Goal: Check status: Check status

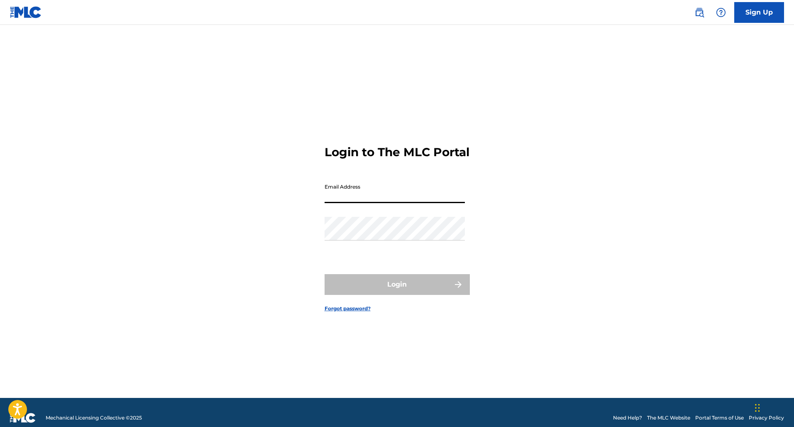
click at [461, 203] on input "Email Address" at bounding box center [395, 191] width 140 height 24
type input "[EMAIL_ADDRESS][DOMAIN_NAME]"
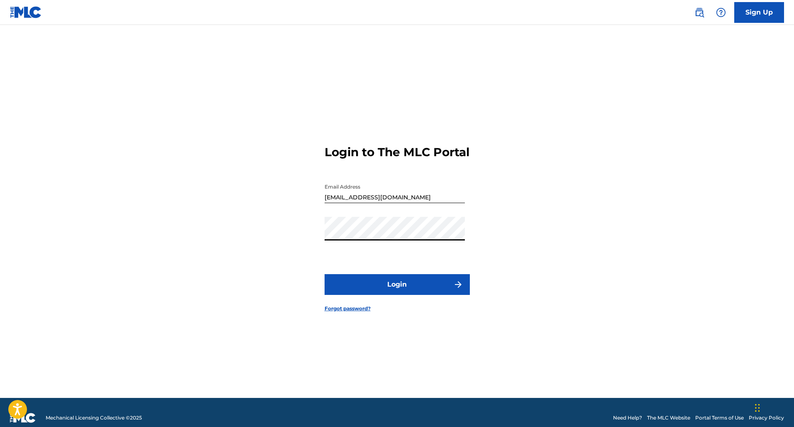
click at [397, 291] on button "Login" at bounding box center [397, 284] width 145 height 21
click at [364, 312] on link "Forgot password?" at bounding box center [348, 308] width 46 height 7
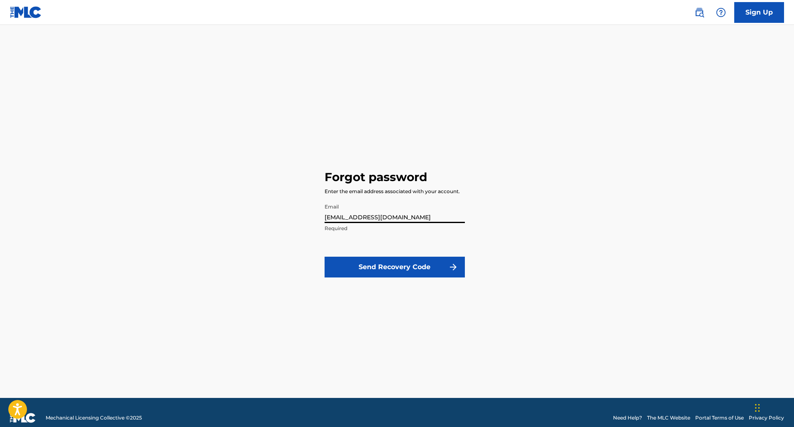
type input "[EMAIL_ADDRESS][DOMAIN_NAME]"
click at [394, 266] on button "Send Recovery Code" at bounding box center [395, 266] width 140 height 21
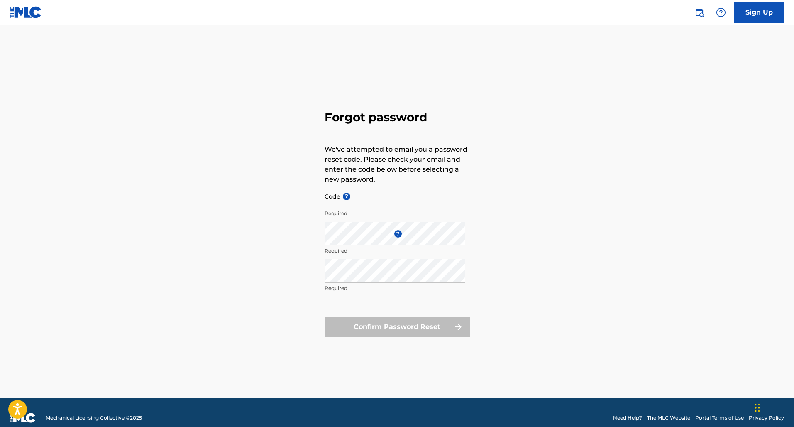
click at [365, 203] on input "Code ?" at bounding box center [395, 196] width 140 height 24
type input "FP_e0d2fd291c97f7f29ef70aa2bd4f"
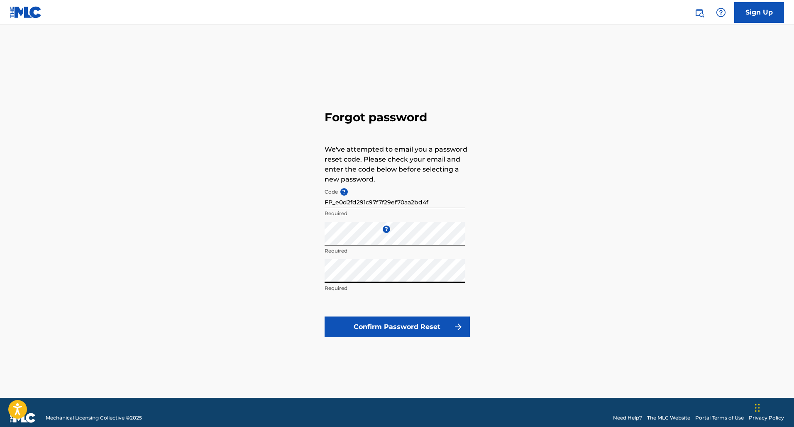
click at [402, 323] on button "Confirm Password Reset" at bounding box center [397, 326] width 145 height 21
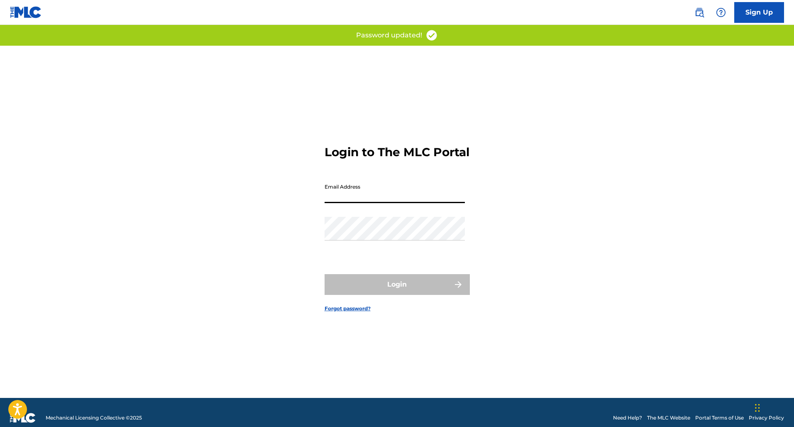
click at [490, 230] on div "Login to The MLC Portal Email Address Password Login Forgot password?" at bounding box center [397, 222] width 581 height 352
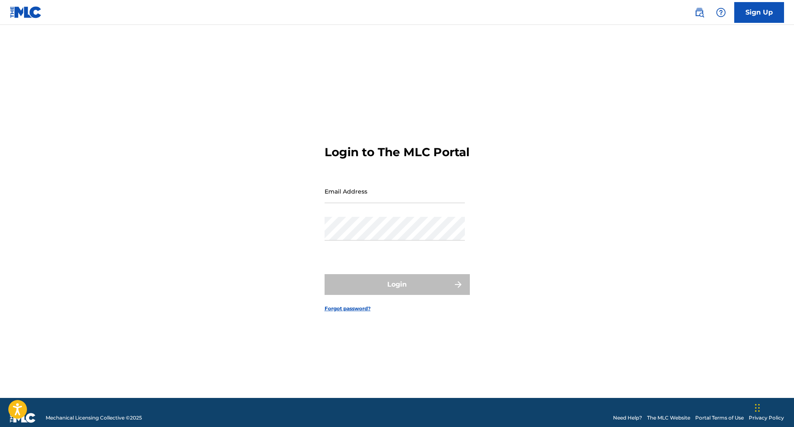
click at [385, 203] on input "Email Address" at bounding box center [395, 191] width 140 height 24
type input "[EMAIL_ADDRESS][DOMAIN_NAME]"
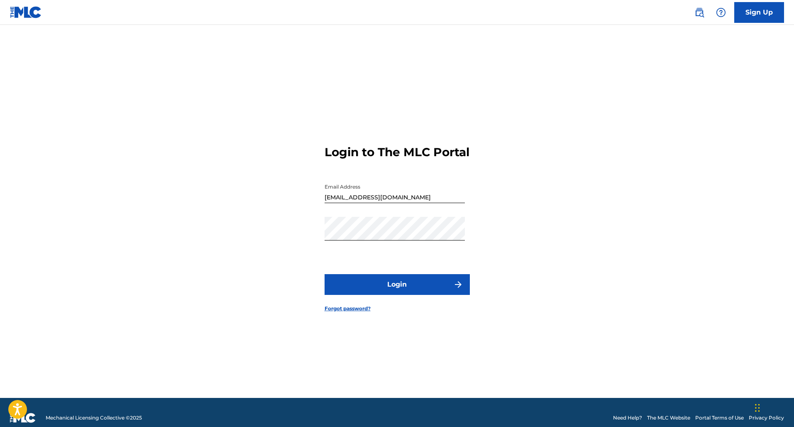
click at [418, 287] on button "Login" at bounding box center [397, 284] width 145 height 21
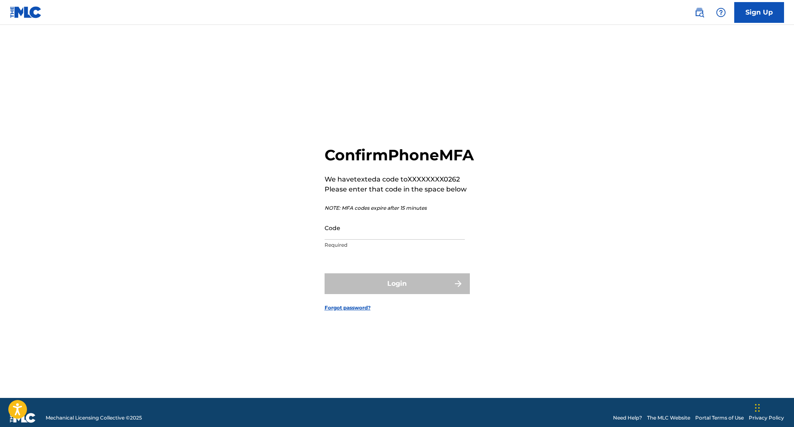
click at [387, 239] on input "Code" at bounding box center [395, 228] width 140 height 24
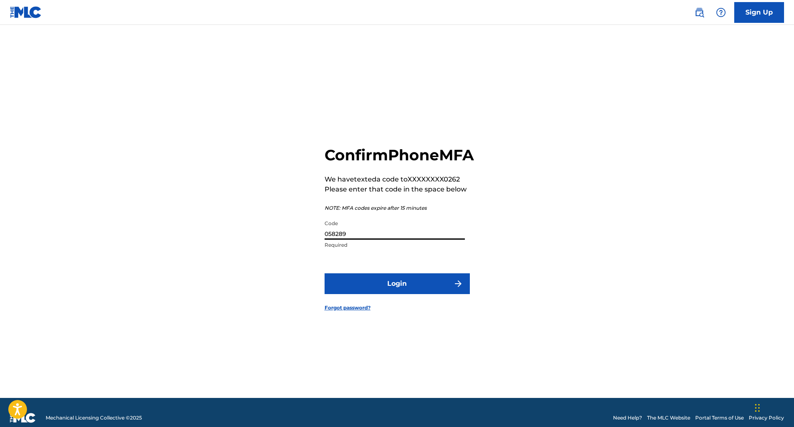
type input "058289"
click at [431, 291] on button "Login" at bounding box center [397, 283] width 145 height 21
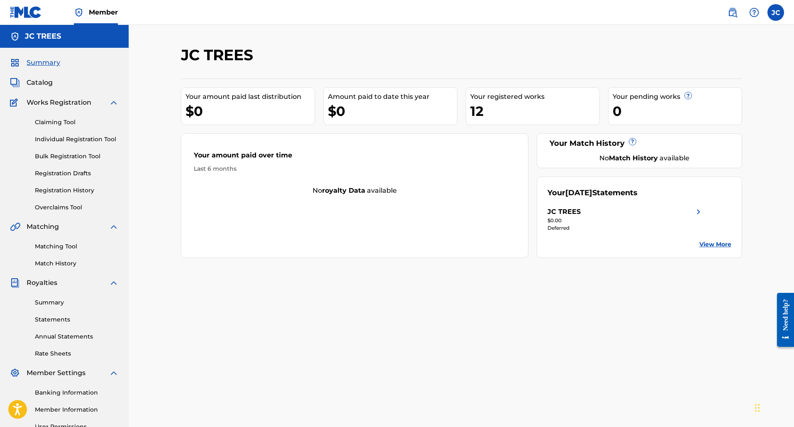
click at [700, 212] on img at bounding box center [699, 212] width 10 height 10
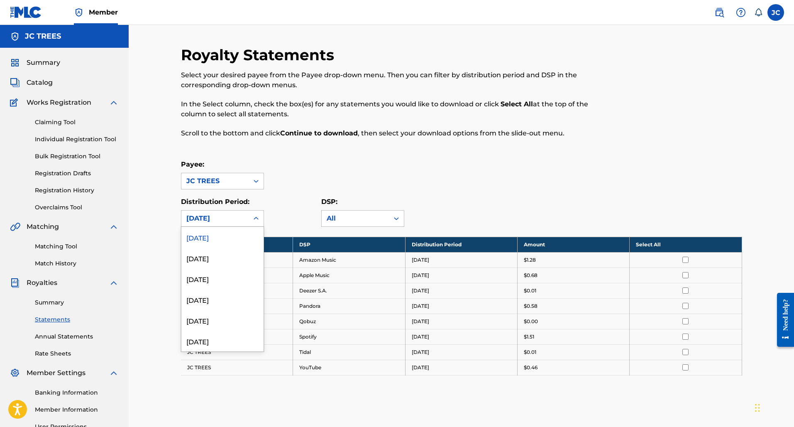
click at [253, 219] on icon at bounding box center [256, 218] width 8 height 8
click at [323, 176] on div "Payee: JC TREES" at bounding box center [461, 174] width 561 height 30
click at [54, 304] on link "Summary" at bounding box center [77, 302] width 84 height 9
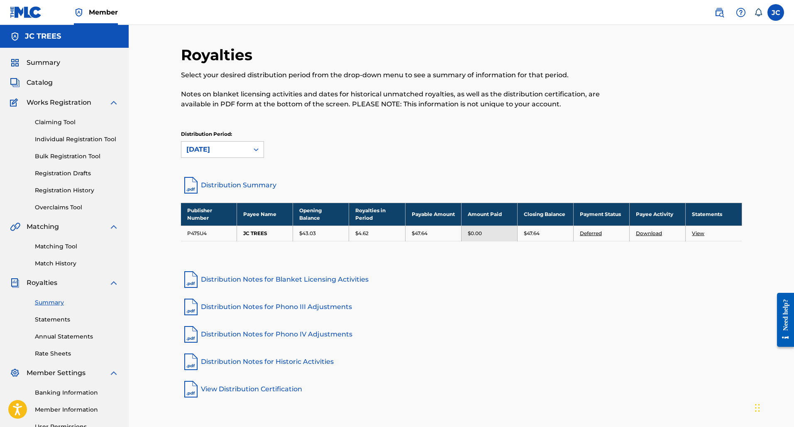
click at [63, 336] on link "Annual Statements" at bounding box center [77, 336] width 84 height 9
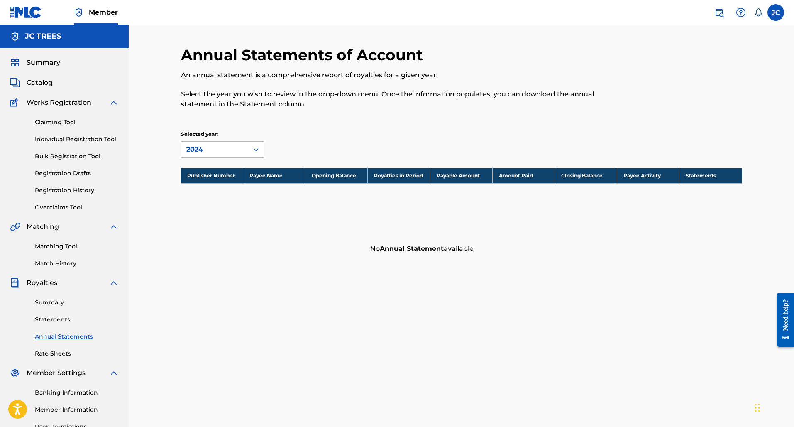
click at [254, 149] on icon at bounding box center [256, 149] width 5 height 3
click at [352, 120] on div "Annual Statements of Account An annual statement is a comprehensive report of r…" at bounding box center [461, 152] width 561 height 212
click at [54, 322] on link "Statements" at bounding box center [77, 319] width 84 height 9
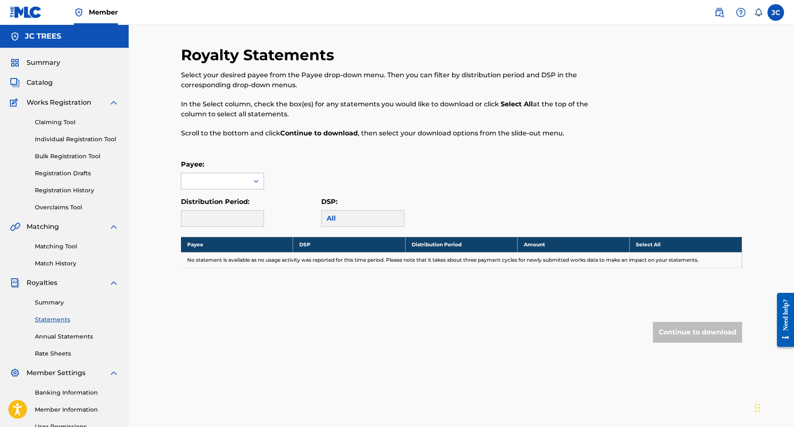
click at [259, 182] on icon at bounding box center [256, 181] width 8 height 8
click at [219, 198] on div "JC TREES" at bounding box center [222, 199] width 82 height 21
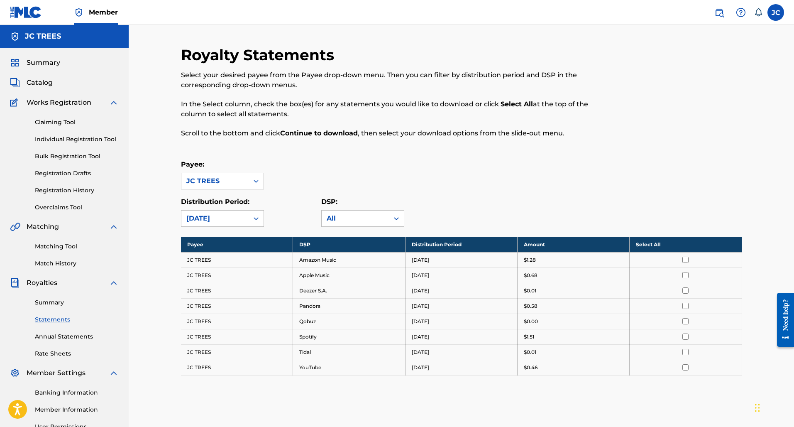
click at [44, 62] on span "Summary" at bounding box center [44, 63] width 34 height 10
